Goal: Information Seeking & Learning: Check status

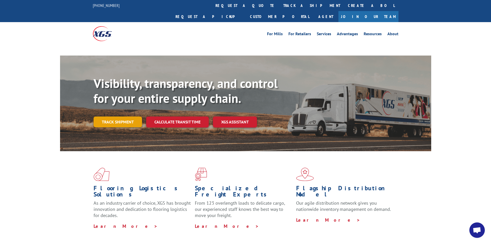
click at [111, 117] on link "Track shipment" at bounding box center [118, 122] width 48 height 11
click at [118, 117] on link "Track shipment" at bounding box center [118, 122] width 48 height 11
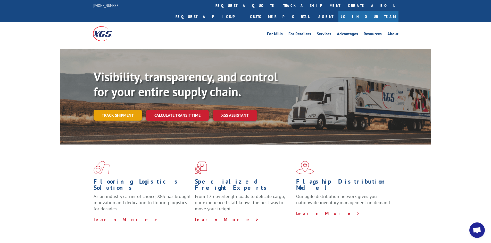
click at [133, 110] on link "Track shipment" at bounding box center [118, 115] width 48 height 11
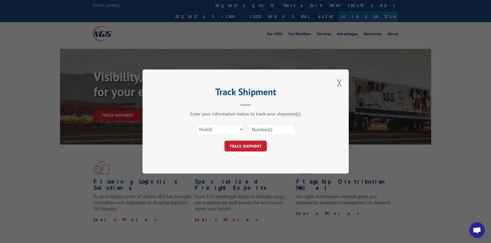
click at [264, 131] on input at bounding box center [270, 129] width 47 height 11
type input "17593974"
click at [258, 146] on button "TRACK SHIPMENT" at bounding box center [245, 146] width 42 height 11
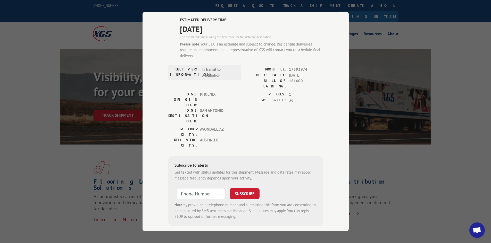
scroll to position [11, 0]
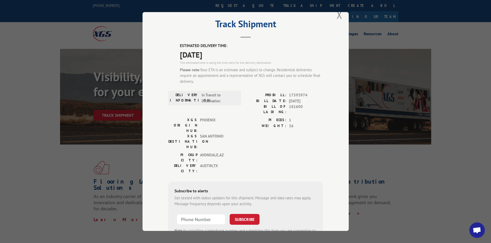
click at [459, 43] on div "Track Shipment ESTIMATED DELIVERY TIME: [DATE] The estimated time is using the …" at bounding box center [245, 121] width 491 height 243
click at [337, 15] on button "Close modal" at bounding box center [340, 15] width 6 height 14
